Goal: Transaction & Acquisition: Purchase product/service

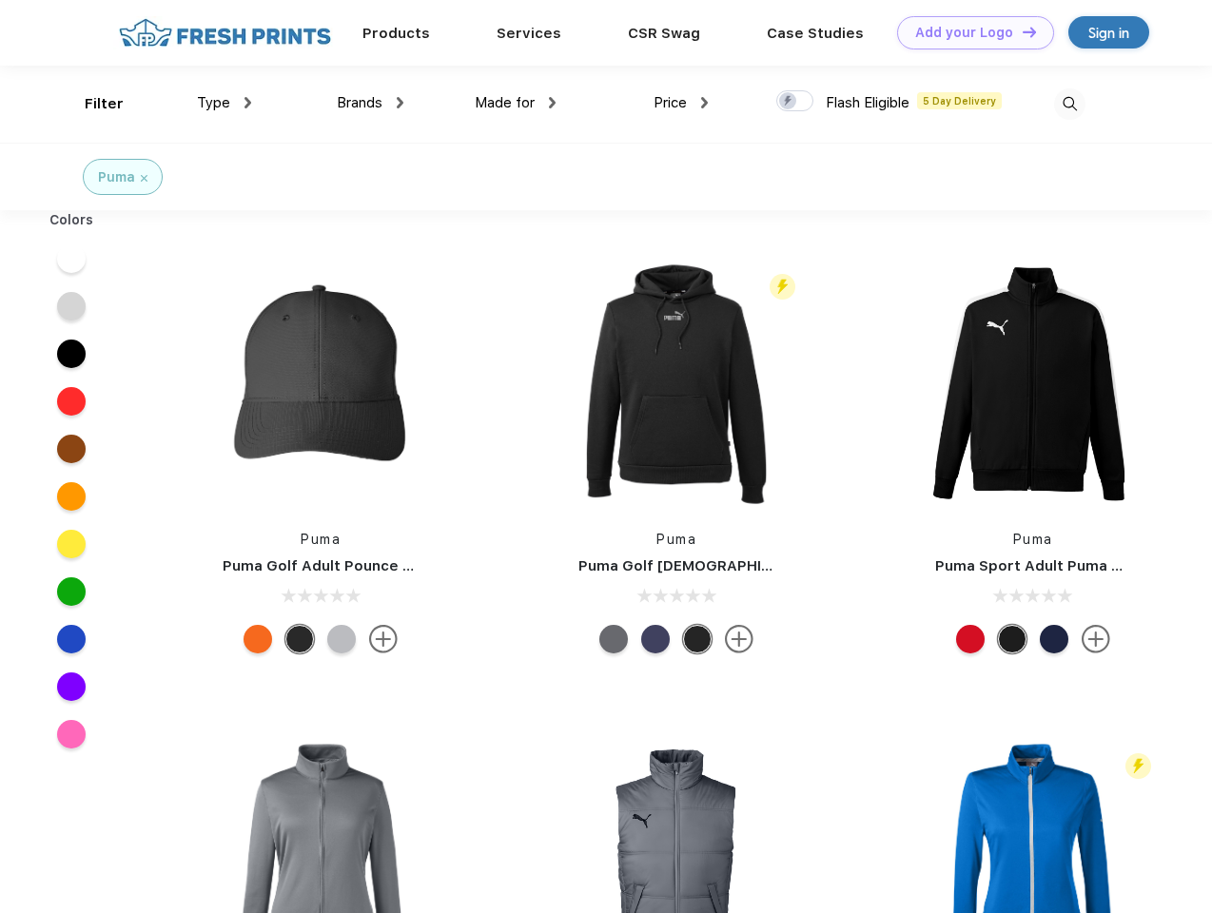
click at [969, 32] on link "Add your Logo Design Tool" at bounding box center [975, 32] width 157 height 33
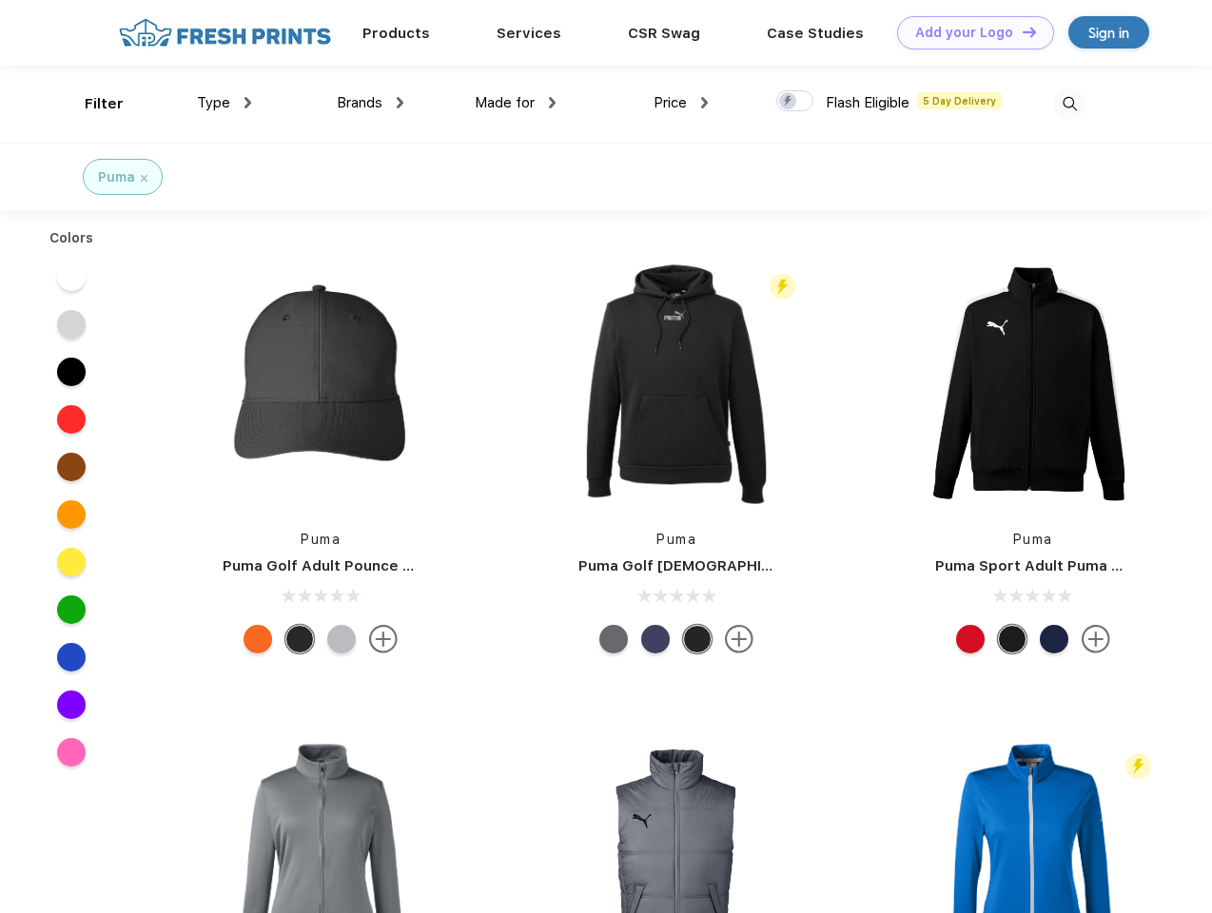
click at [0, 0] on div "Design Tool" at bounding box center [0, 0] width 0 height 0
click at [1021, 31] on link "Add your Logo Design Tool" at bounding box center [975, 32] width 157 height 33
click at [91, 104] on div "Filter" at bounding box center [104, 104] width 39 height 22
click at [225, 103] on span "Type" at bounding box center [213, 102] width 33 height 17
click at [370, 103] on span "Brands" at bounding box center [360, 102] width 46 height 17
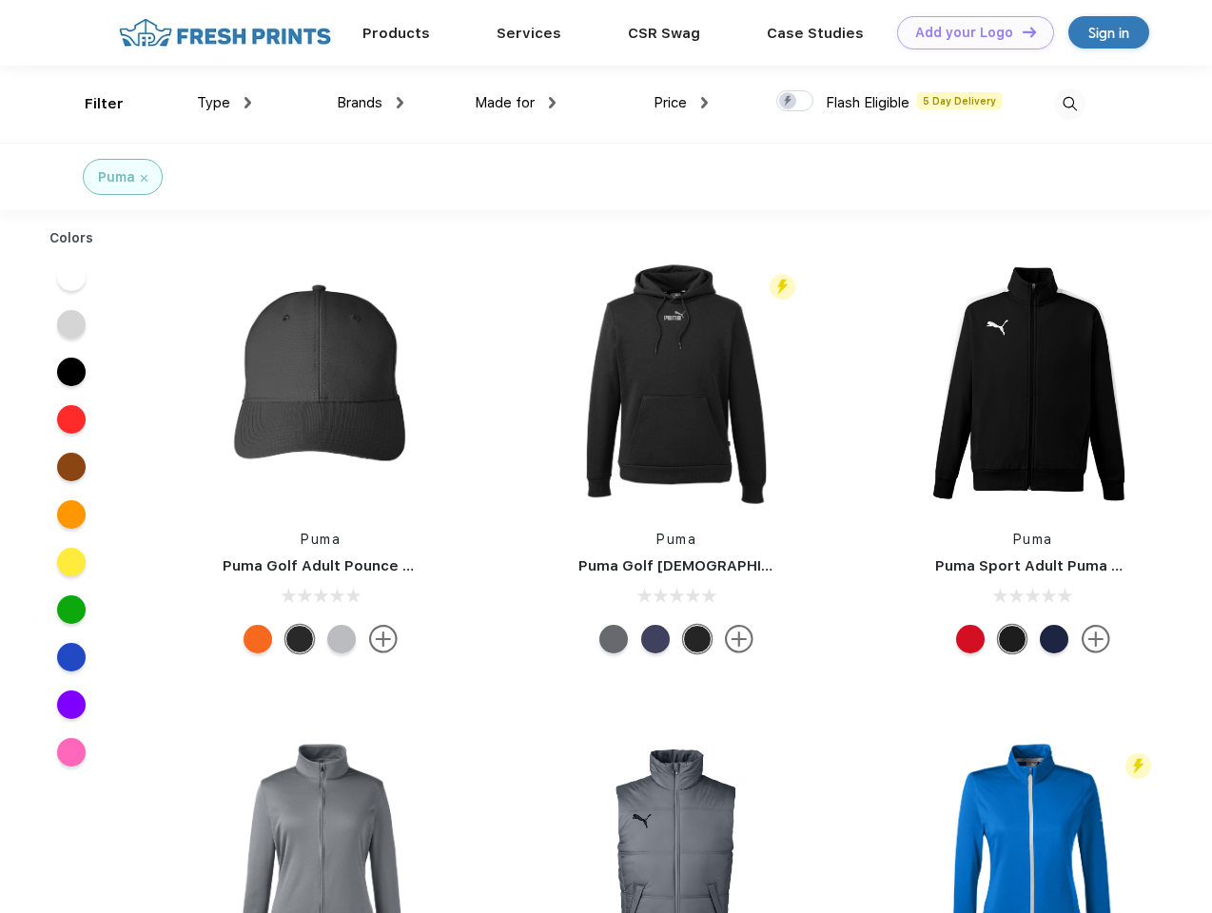
click at [516, 103] on span "Made for" at bounding box center [505, 102] width 60 height 17
click at [681, 103] on span "Price" at bounding box center [670, 102] width 33 height 17
click at [795, 102] on div at bounding box center [794, 100] width 37 height 21
click at [789, 102] on input "checkbox" at bounding box center [782, 95] width 12 height 12
click at [1069, 104] on img at bounding box center [1069, 103] width 31 height 31
